Goal: Complete application form

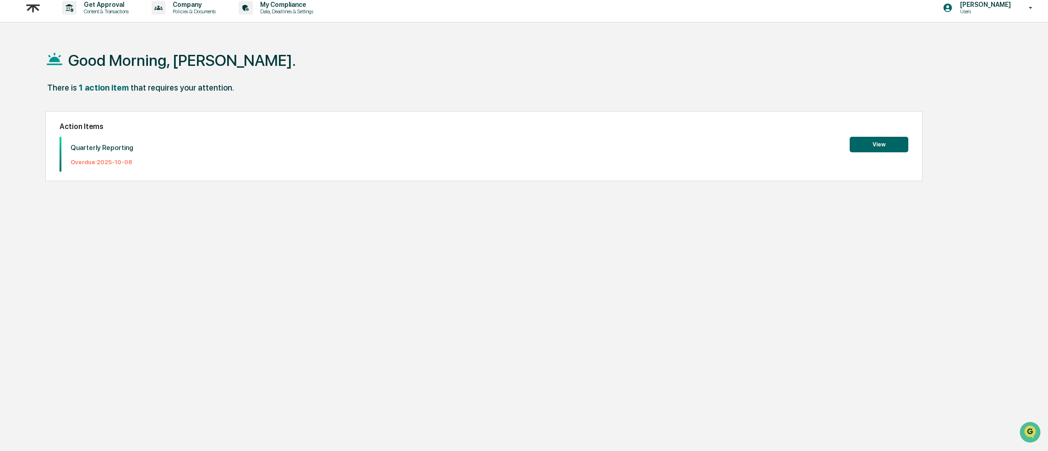
scroll to position [7, 0]
click at [888, 145] on button "View" at bounding box center [878, 144] width 59 height 16
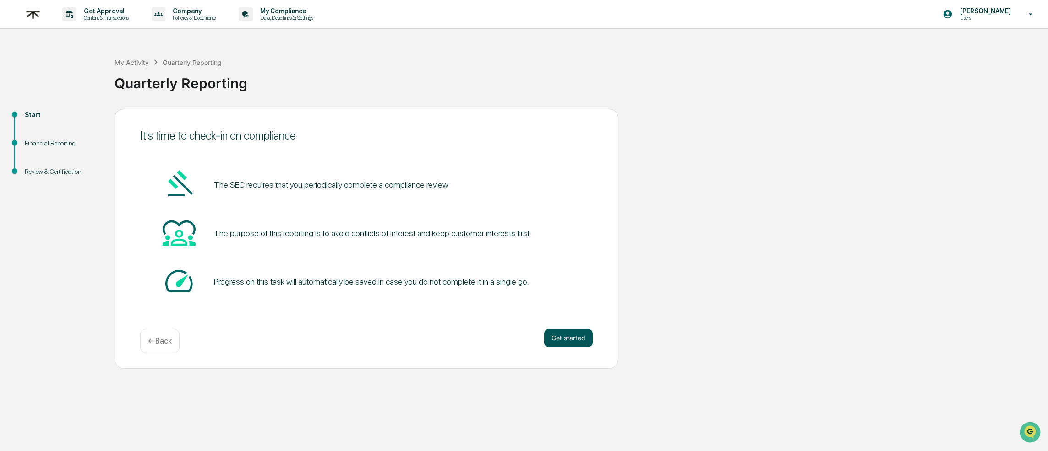
click at [563, 338] on button "Get started" at bounding box center [568, 338] width 49 height 18
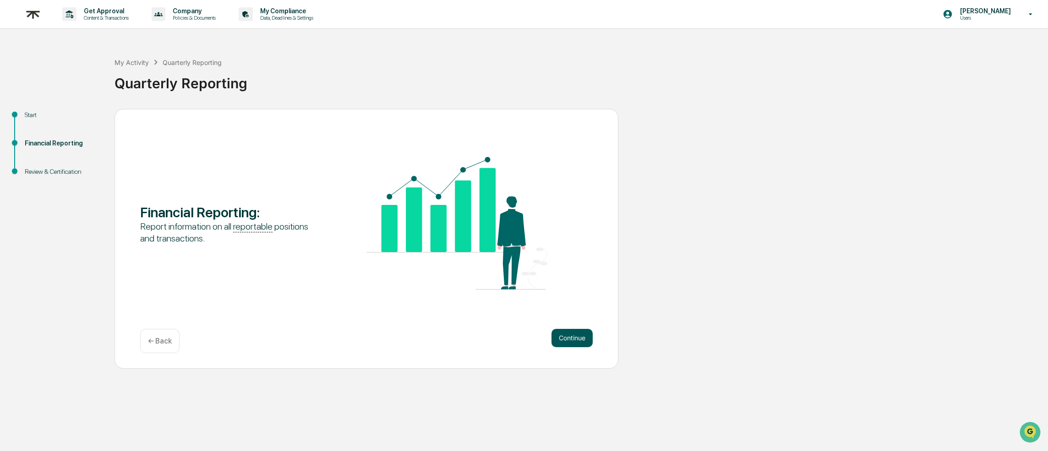
click at [569, 339] on button "Continue" at bounding box center [571, 338] width 41 height 18
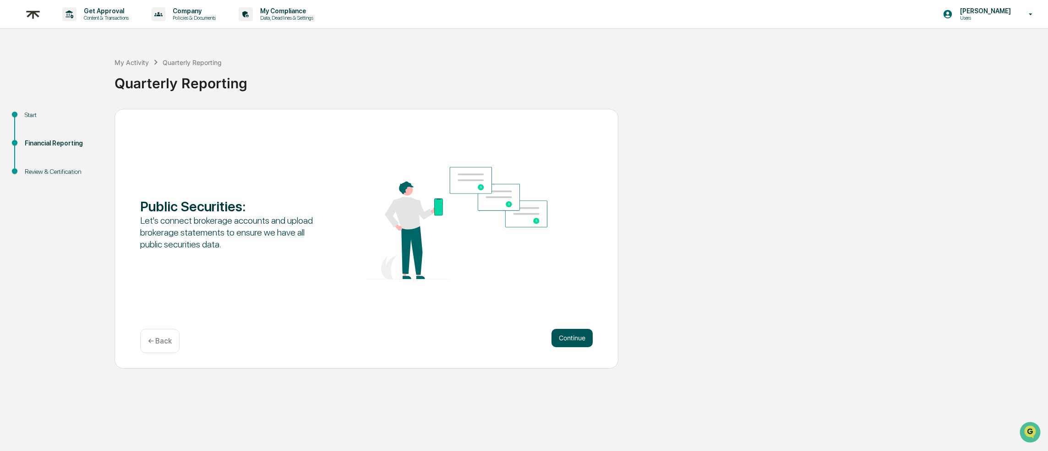
click at [568, 339] on button "Continue" at bounding box center [571, 338] width 41 height 18
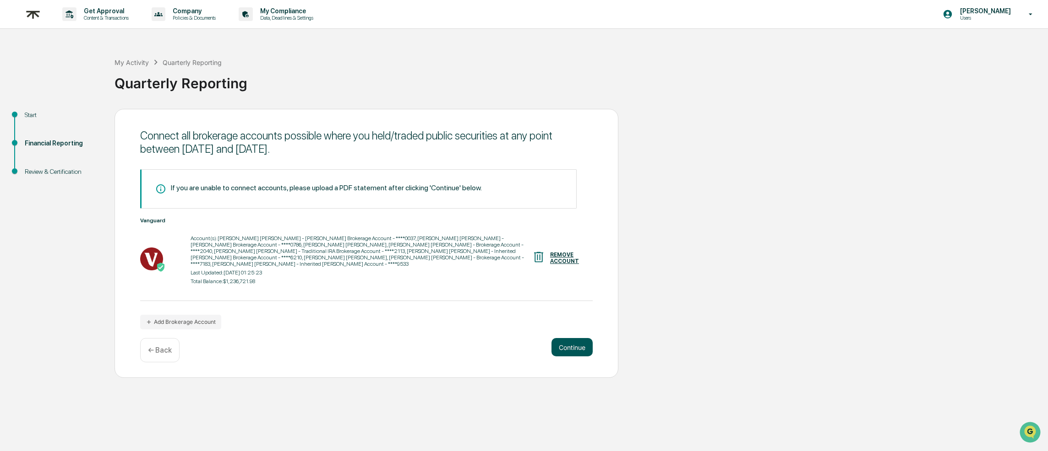
click at [576, 353] on button "Continue" at bounding box center [571, 347] width 41 height 18
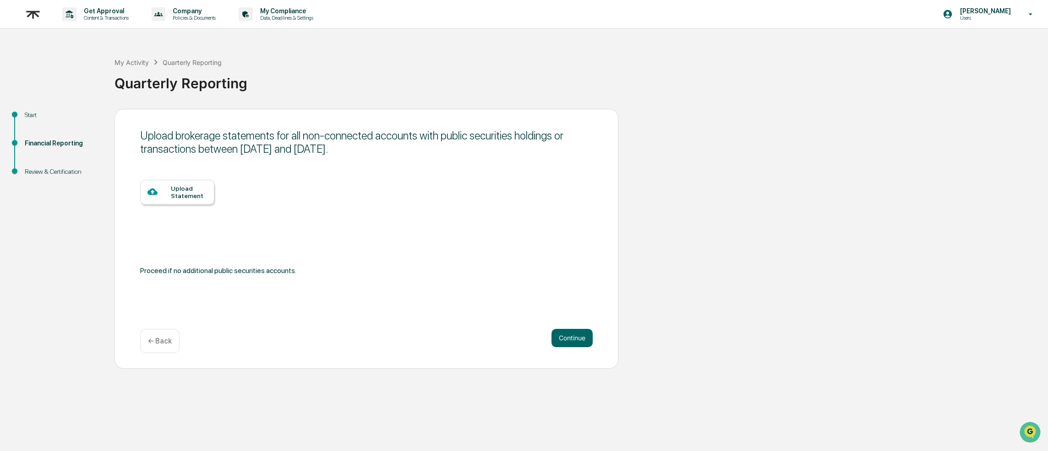
click at [193, 199] on div "Upload Statement" at bounding box center [189, 192] width 36 height 15
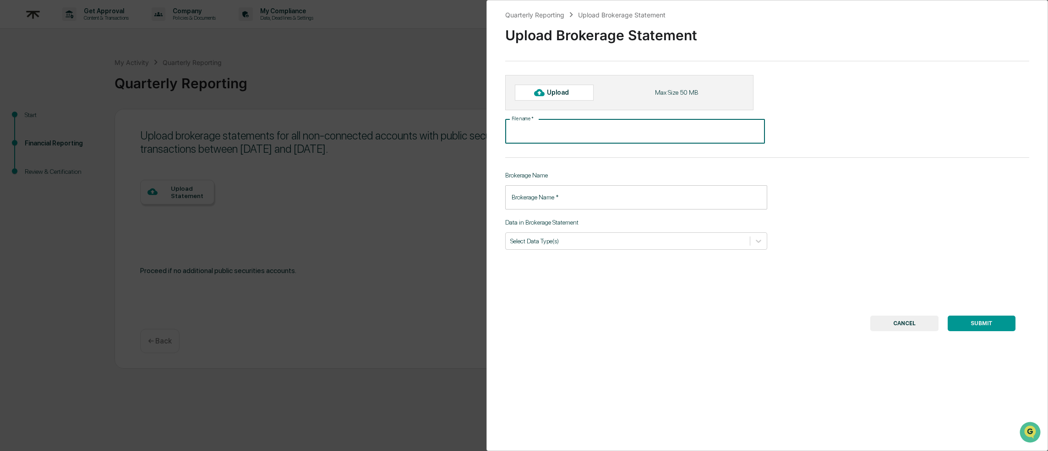
click at [587, 127] on input "File name   *" at bounding box center [635, 132] width 260 height 24
type input "*"
type input "**********"
click at [549, 197] on input "Brokerage Name   *" at bounding box center [636, 197] width 262 height 24
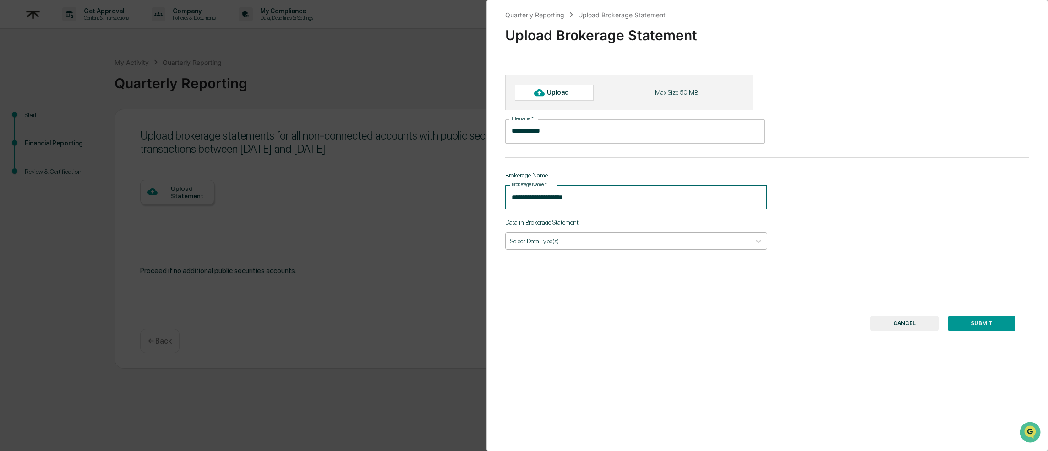
type input "**********"
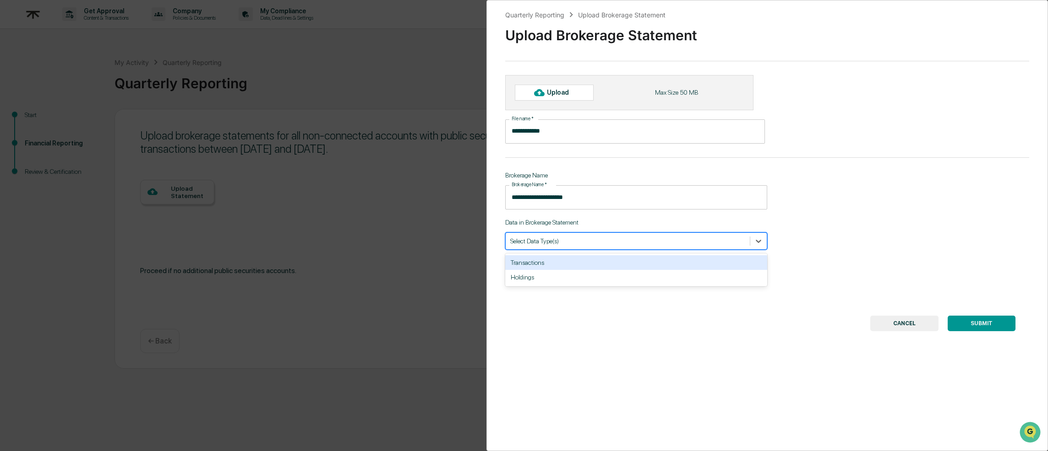
click at [591, 243] on div at bounding box center [627, 241] width 235 height 9
click at [585, 278] on div "Holdings" at bounding box center [636, 277] width 262 height 15
click at [560, 94] on div "Upload" at bounding box center [562, 92] width 30 height 7
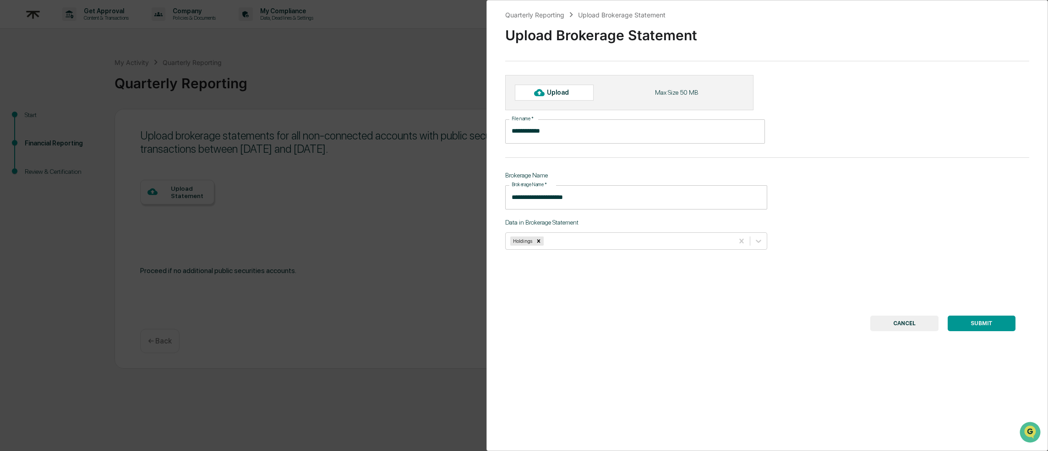
type input "**********"
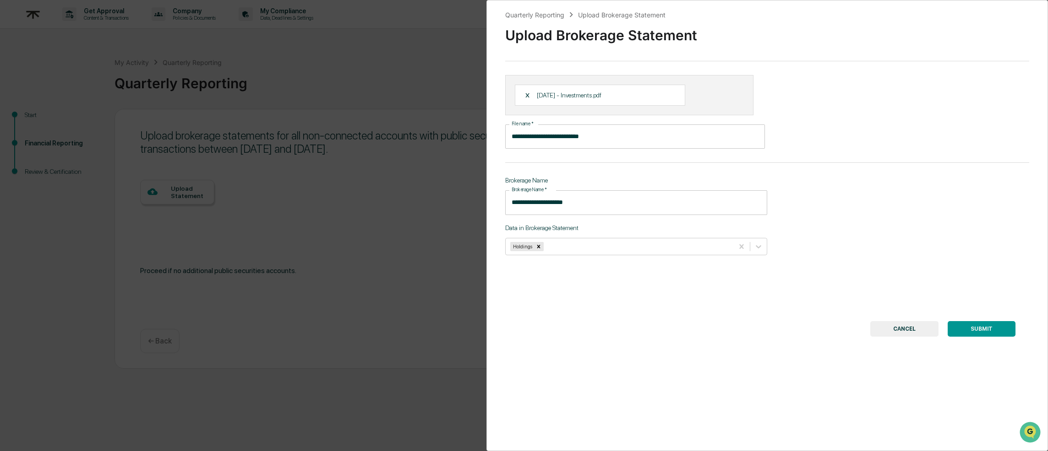
click at [984, 328] on button "SUBMIT" at bounding box center [981, 329] width 68 height 16
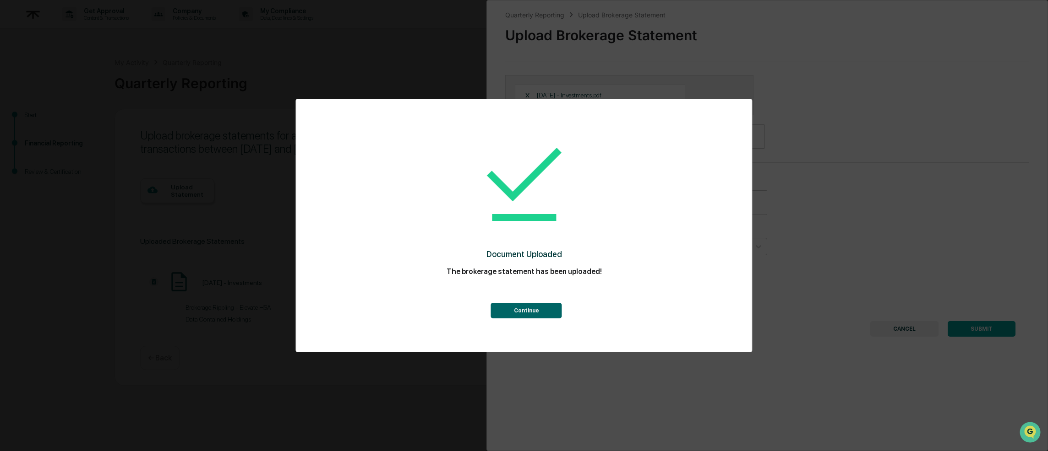
click at [538, 309] on button "Continue" at bounding box center [526, 311] width 71 height 16
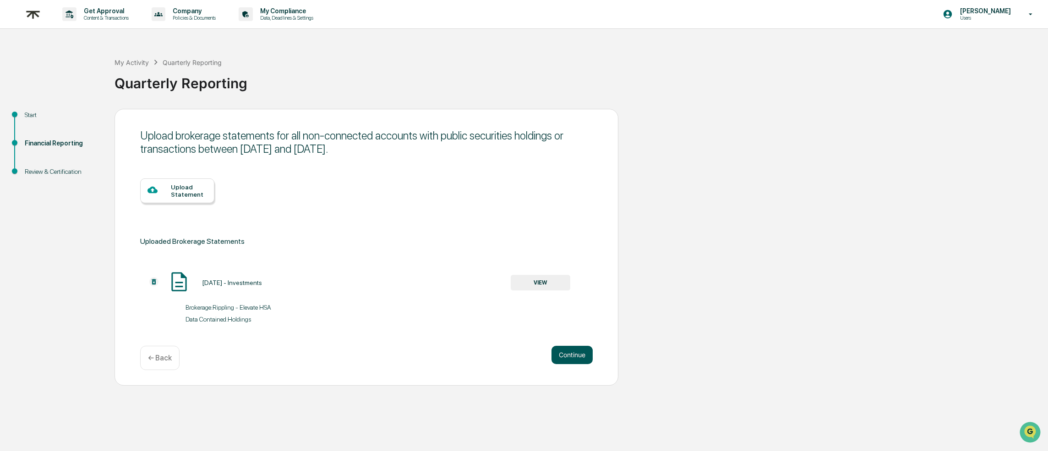
click at [576, 353] on button "Continue" at bounding box center [571, 355] width 41 height 18
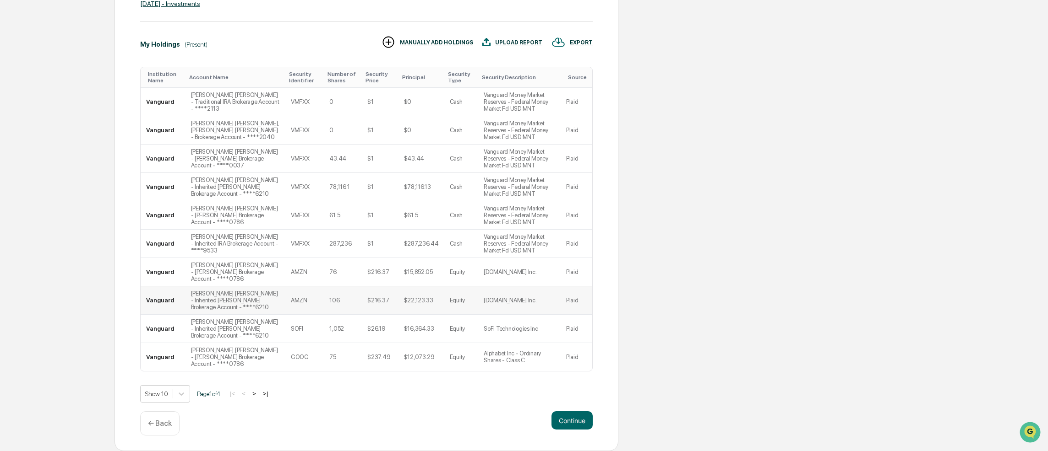
scroll to position [226, 0]
click at [259, 395] on button ">" at bounding box center [254, 394] width 9 height 8
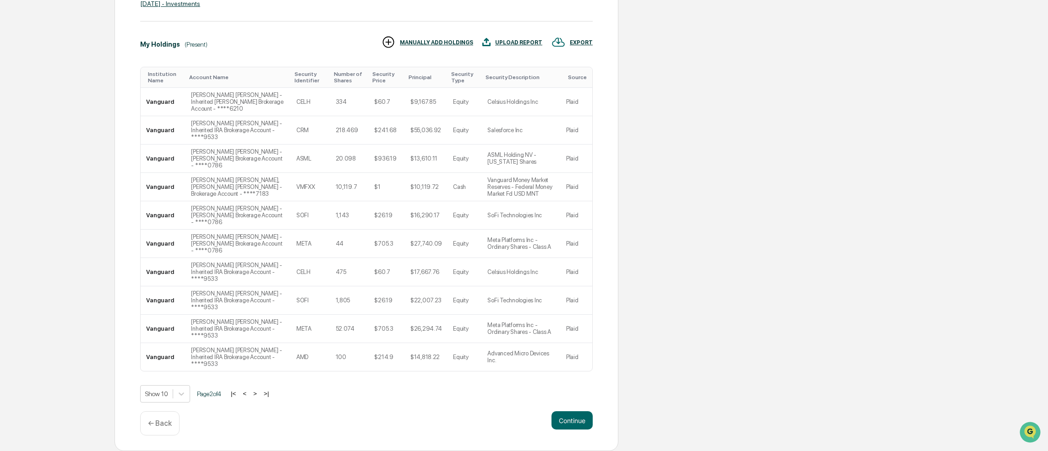
click at [260, 395] on button ">" at bounding box center [254, 394] width 9 height 8
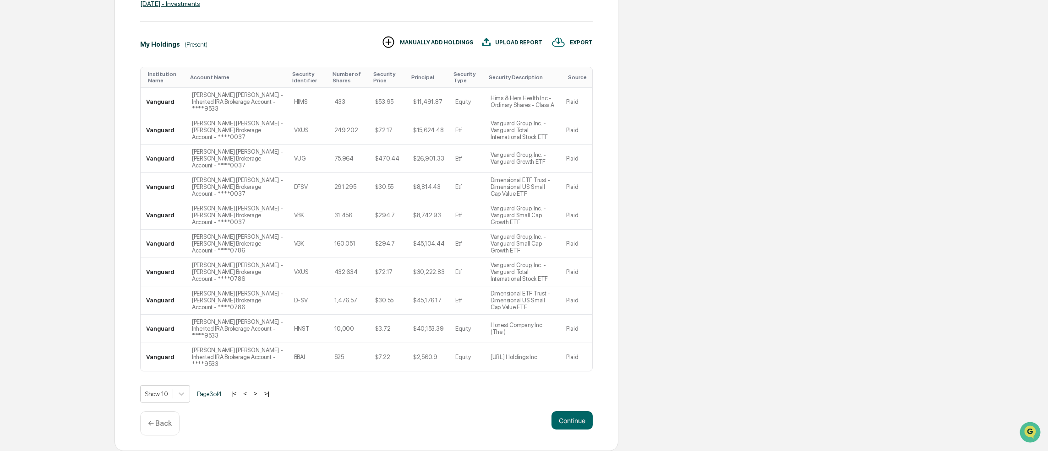
click at [260, 395] on button ">" at bounding box center [255, 394] width 9 height 8
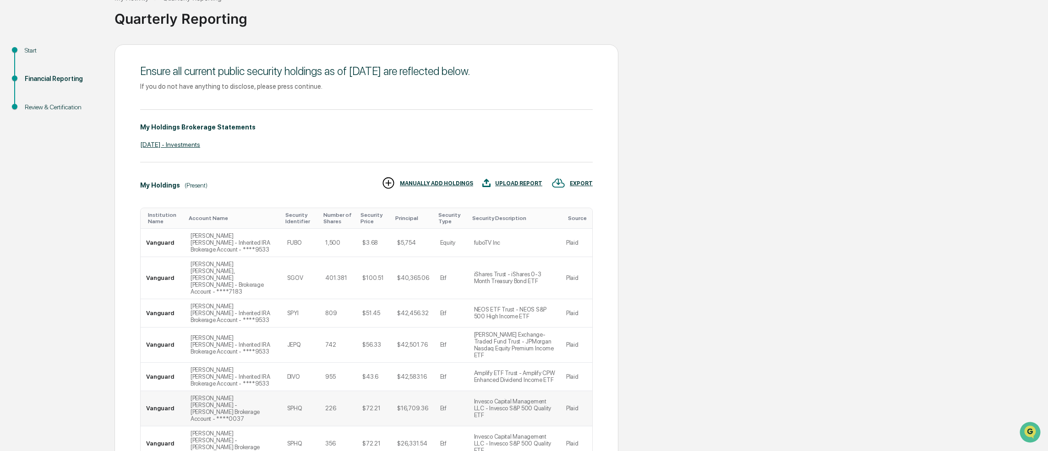
scroll to position [137, 0]
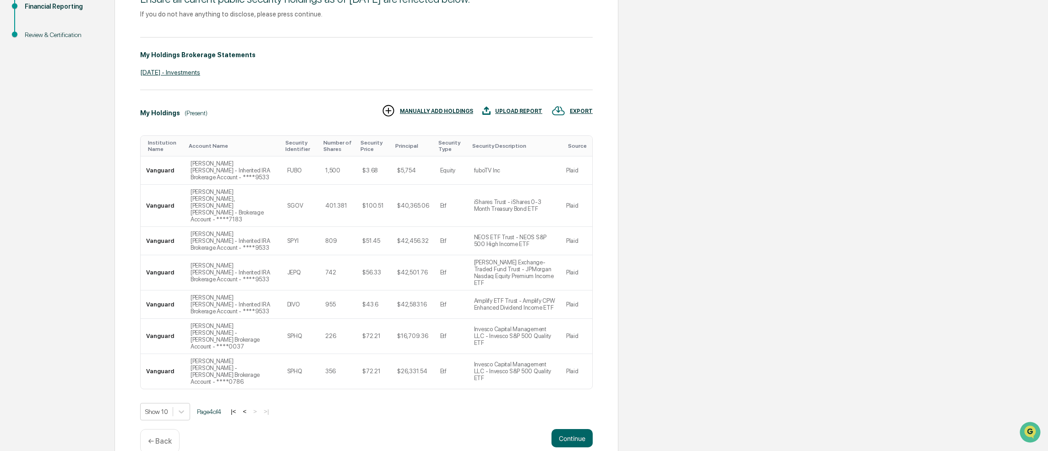
click at [249, 408] on button "<" at bounding box center [244, 412] width 9 height 8
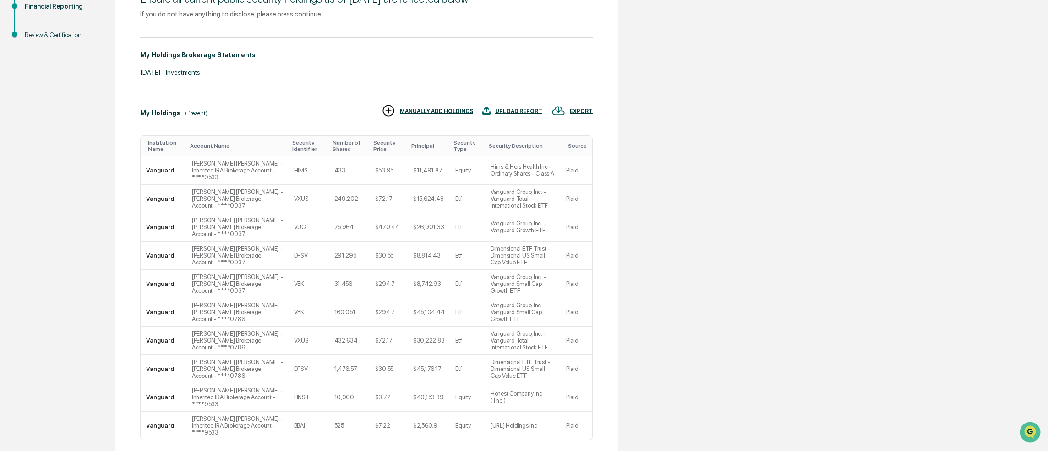
scroll to position [219, 0]
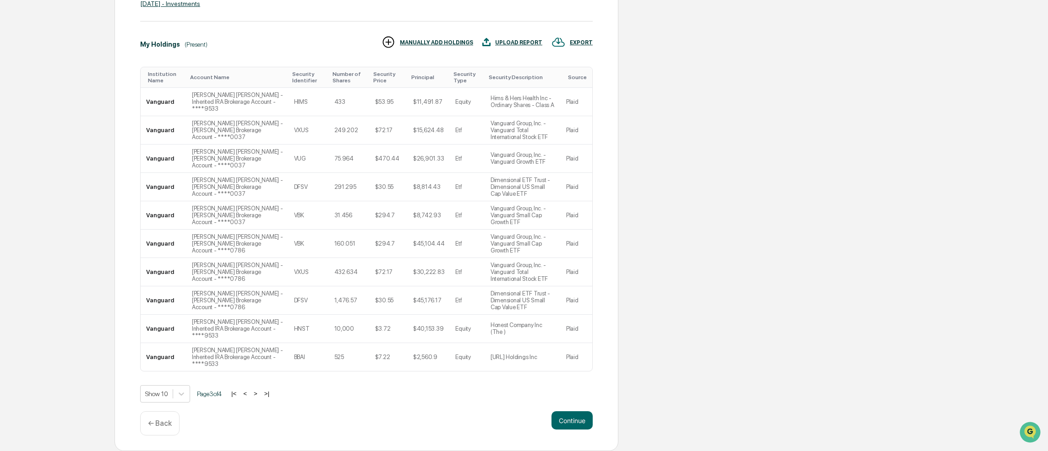
click at [250, 393] on button "<" at bounding box center [244, 394] width 9 height 8
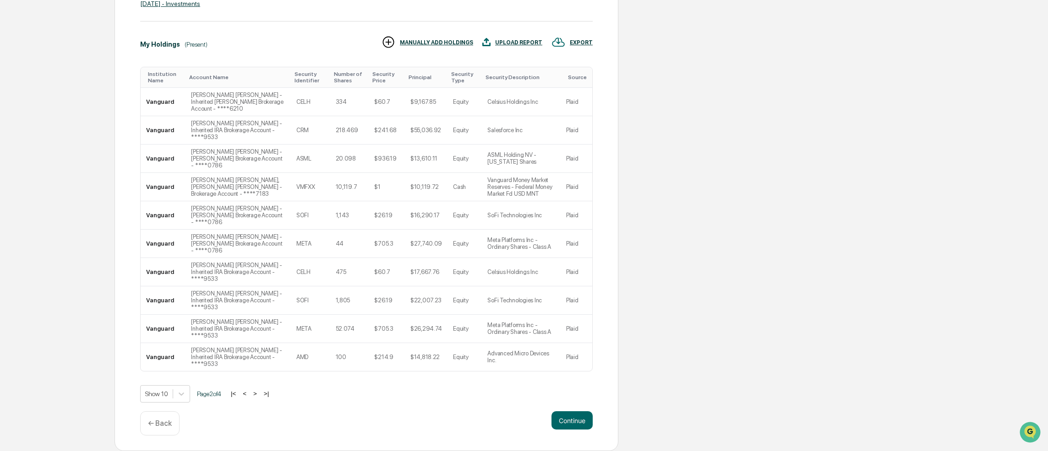
click at [249, 393] on button "<" at bounding box center [244, 394] width 9 height 8
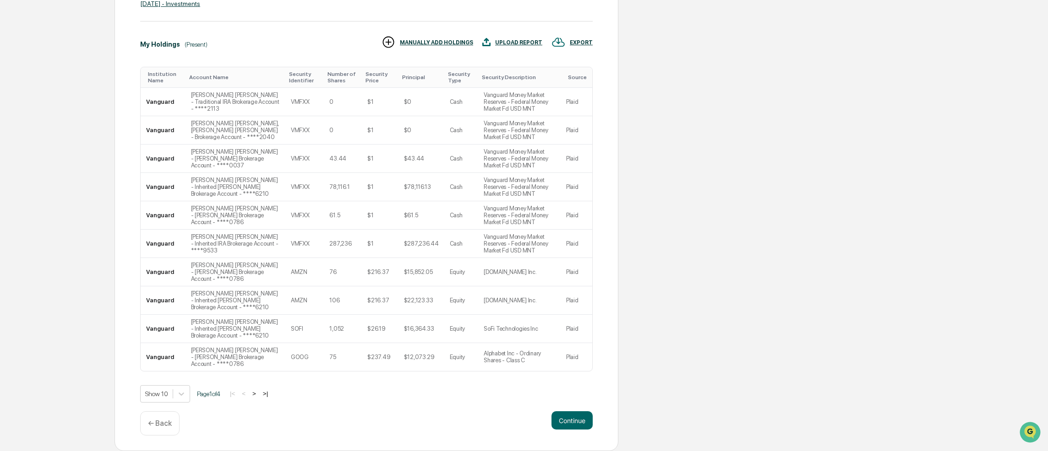
scroll to position [226, 0]
click at [568, 423] on button "Continue" at bounding box center [571, 421] width 41 height 18
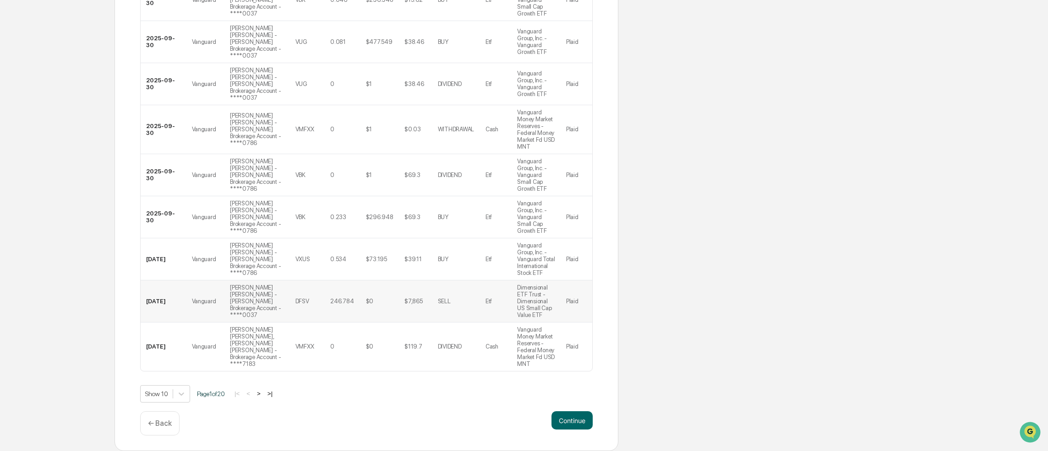
scroll to position [365, 0]
click at [575, 423] on button "Continue" at bounding box center [571, 421] width 41 height 18
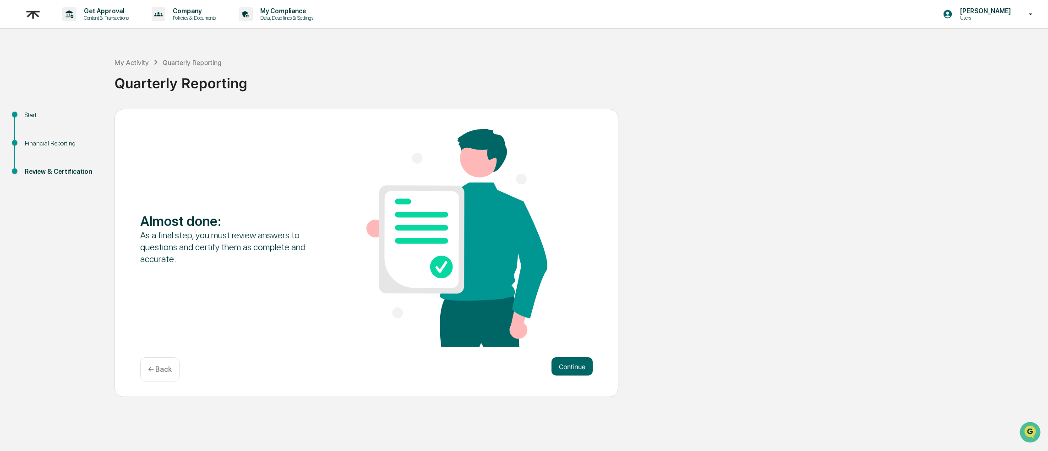
scroll to position [0, 0]
click at [578, 370] on button "Continue" at bounding box center [571, 367] width 41 height 18
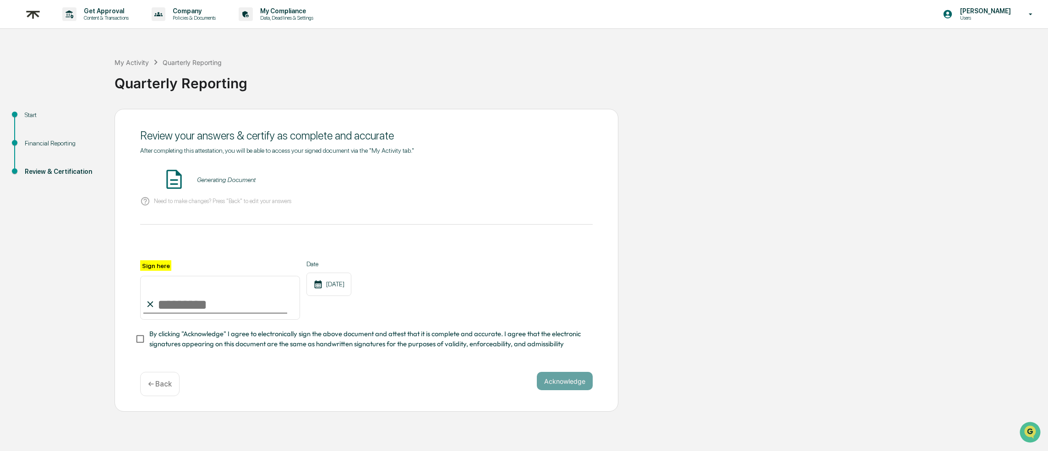
click at [186, 304] on input "Sign here" at bounding box center [220, 298] width 160 height 44
type input "**********"
click at [395, 313] on div "**********" at bounding box center [366, 291] width 452 height 60
click at [551, 385] on button "Acknowledge" at bounding box center [565, 381] width 56 height 18
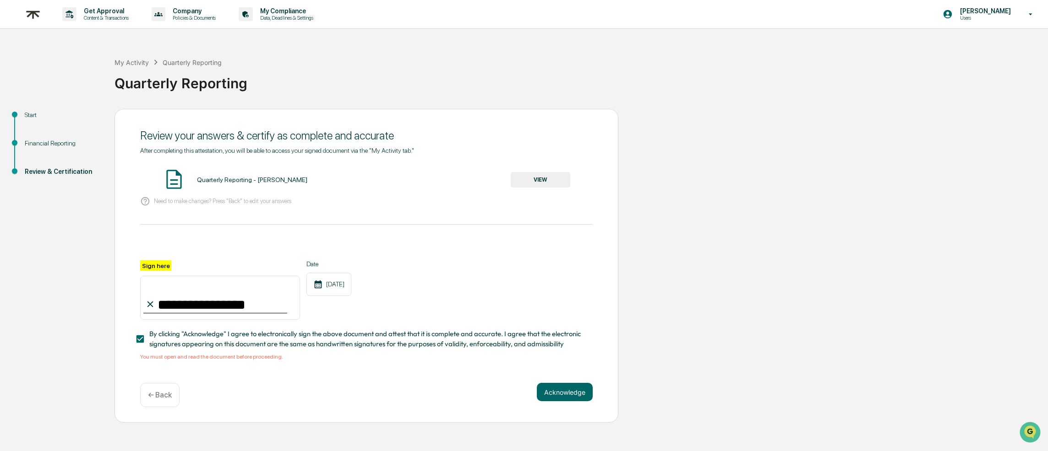
click at [540, 182] on button "VIEW" at bounding box center [541, 180] width 60 height 16
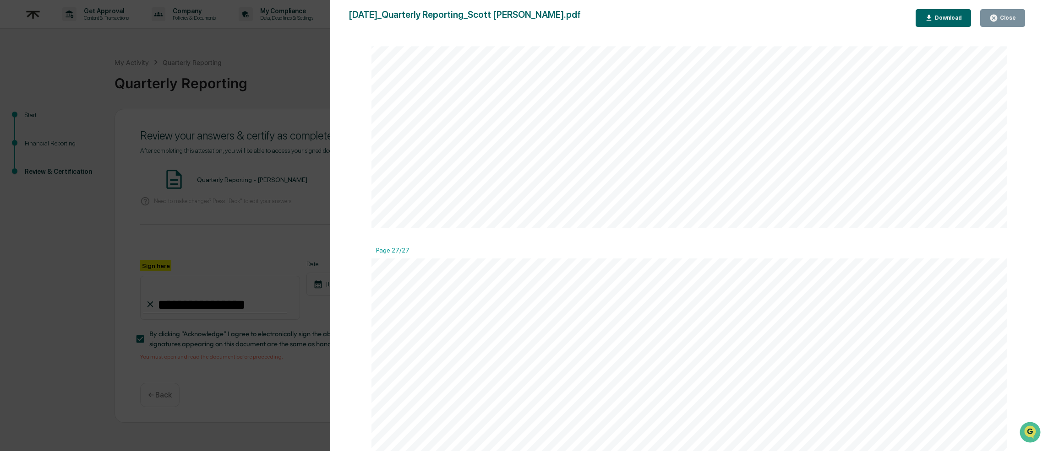
scroll to position [21397, 0]
click at [1005, 16] on div "Close" at bounding box center [1007, 18] width 18 height 6
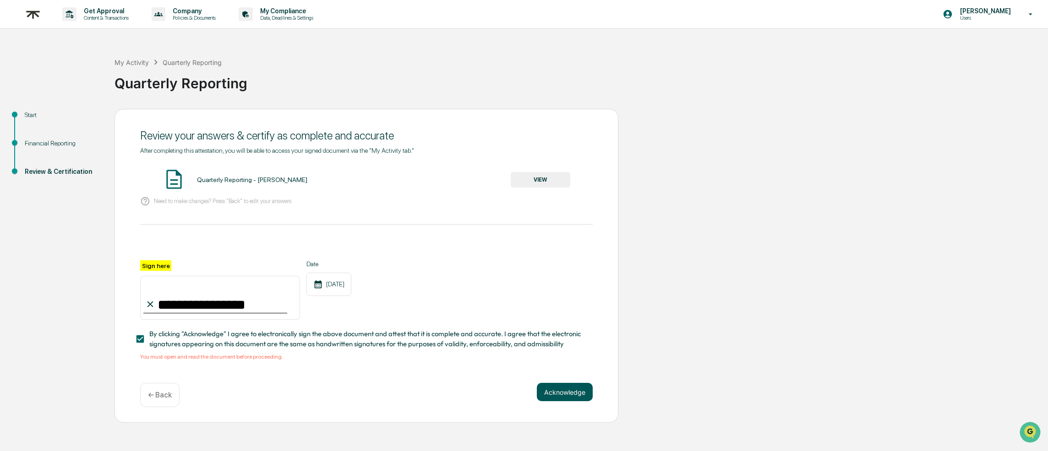
click at [576, 392] on button "Acknowledge" at bounding box center [565, 392] width 56 height 18
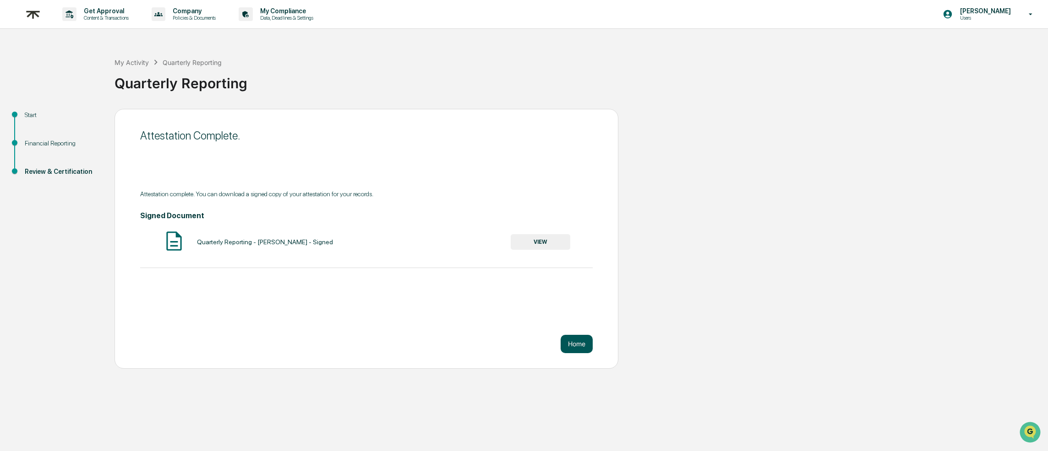
click at [576, 340] on button "Home" at bounding box center [576, 344] width 32 height 18
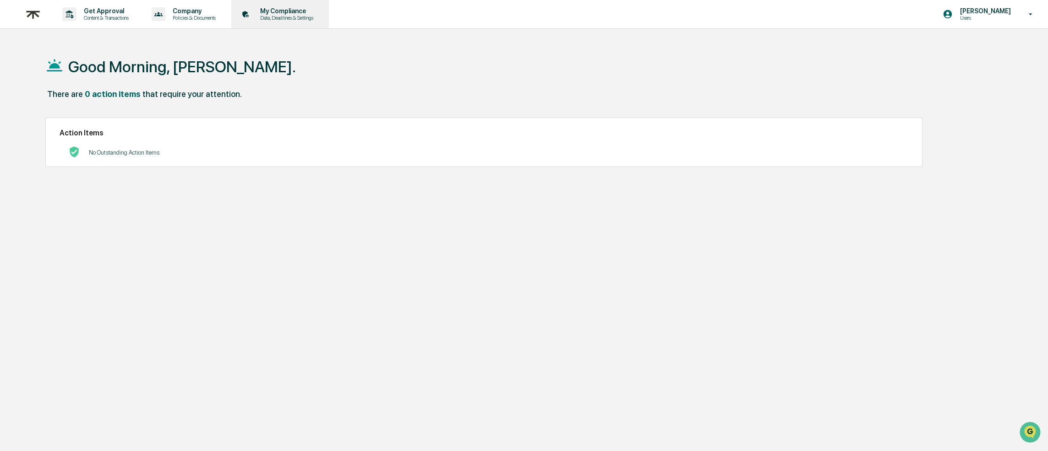
click at [305, 13] on p "My Compliance" at bounding box center [285, 10] width 65 height 7
